Goal: Task Accomplishment & Management: Use online tool/utility

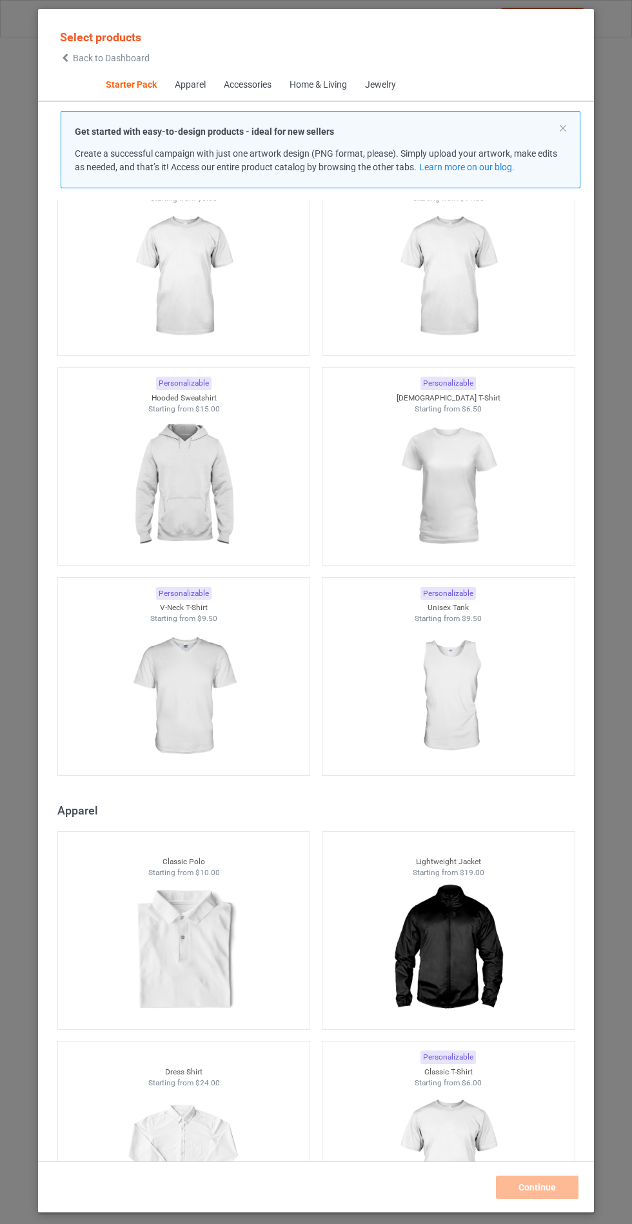
scroll to position [90, 0]
click at [219, 484] on img at bounding box center [183, 485] width 115 height 144
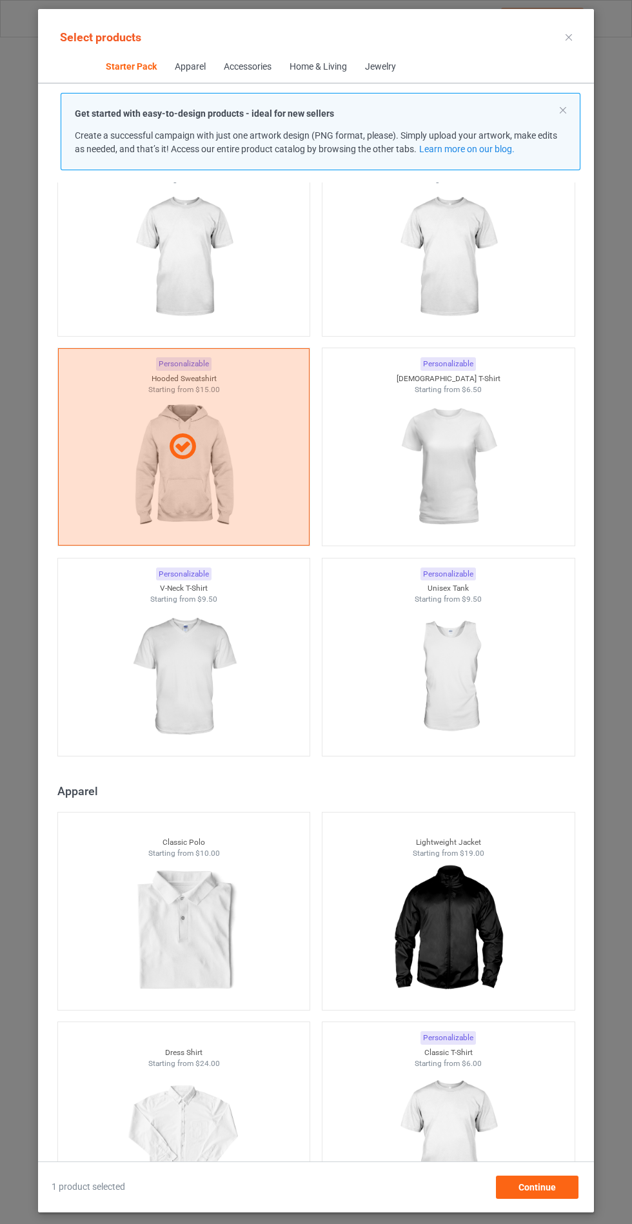
scroll to position [75, 0]
click at [554, 1181] on div "Continue" at bounding box center [537, 1187] width 83 height 23
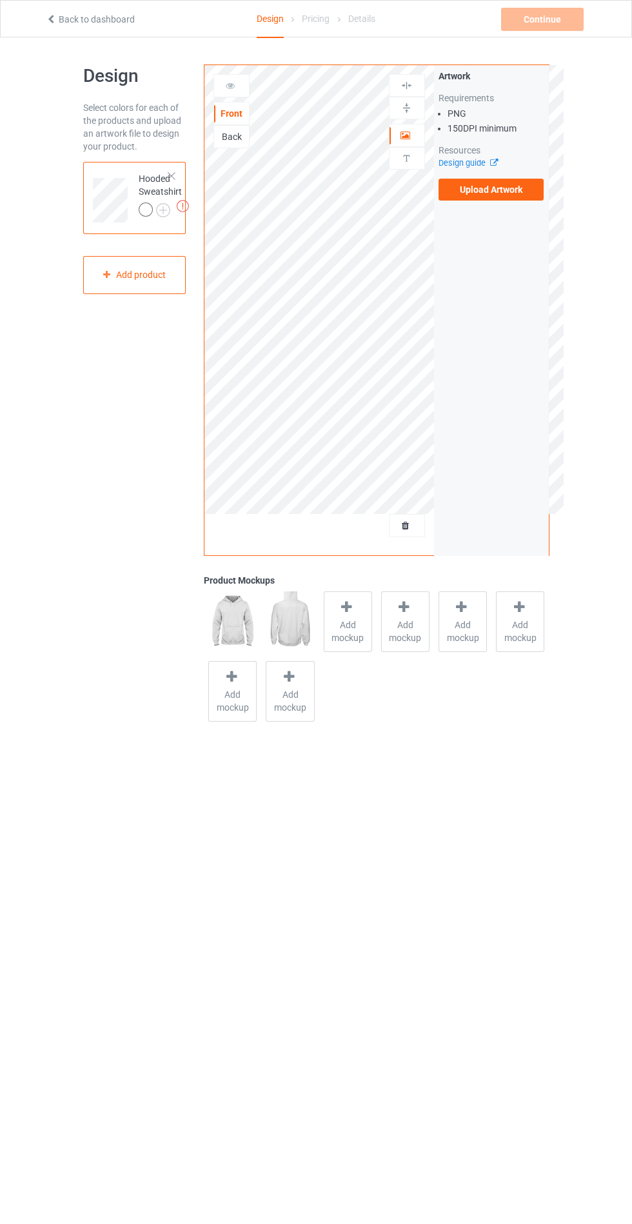
click at [526, 197] on label "Upload Artwork" at bounding box center [492, 190] width 106 height 22
click at [0, 0] on input "Upload Artwork" at bounding box center [0, 0] width 0 height 0
